Goal: Find specific page/section: Find specific page/section

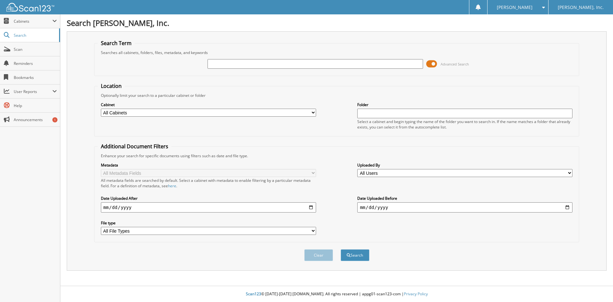
click at [250, 66] on input "text" at bounding box center [314, 64] width 215 height 10
type input "106082"
click at [340, 249] on button "Search" at bounding box center [354, 255] width 29 height 12
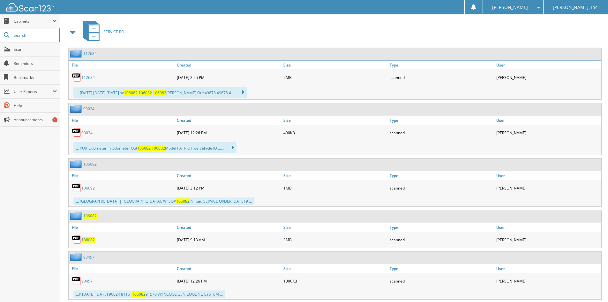
scroll to position [287, 0]
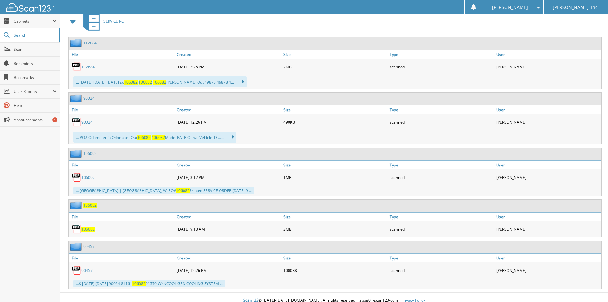
click at [90, 230] on span "106082" at bounding box center [87, 228] width 13 height 5
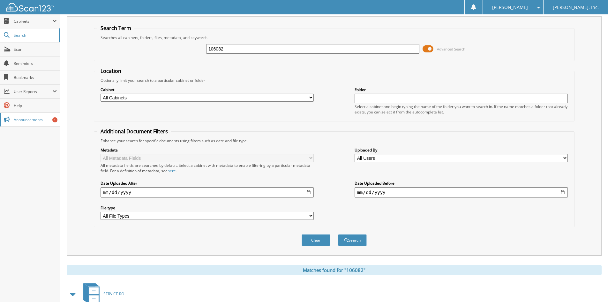
scroll to position [0, 0]
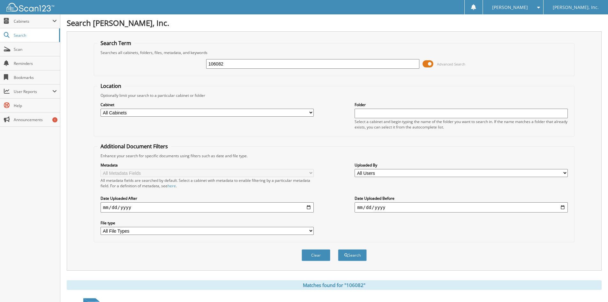
drag, startPoint x: 231, startPoint y: 66, endPoint x: 110, endPoint y: 55, distance: 121.5
click at [111, 55] on fieldset "Search Term Searches all cabinets, folders, files, metadata, and keywords 10608…" at bounding box center [334, 58] width 481 height 36
type input "112684"
click at [338, 249] on button "Search" at bounding box center [352, 255] width 29 height 12
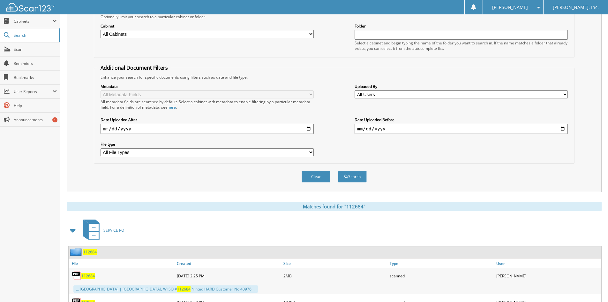
scroll to position [191, 0]
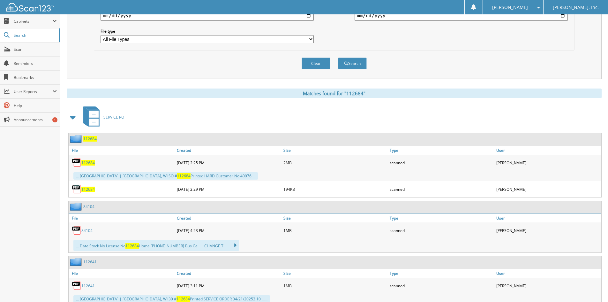
click at [88, 162] on span "112684" at bounding box center [87, 162] width 13 height 5
